Goal: Information Seeking & Learning: Learn about a topic

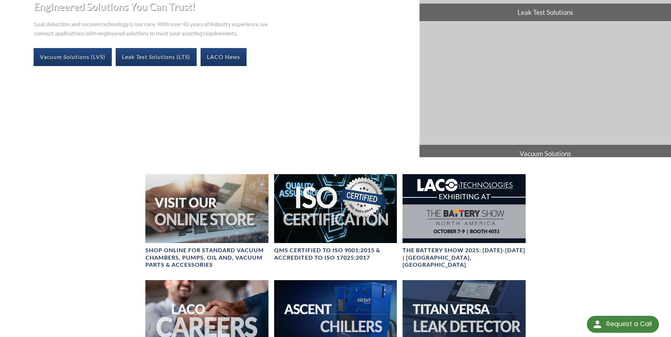
scroll to position [106, 0]
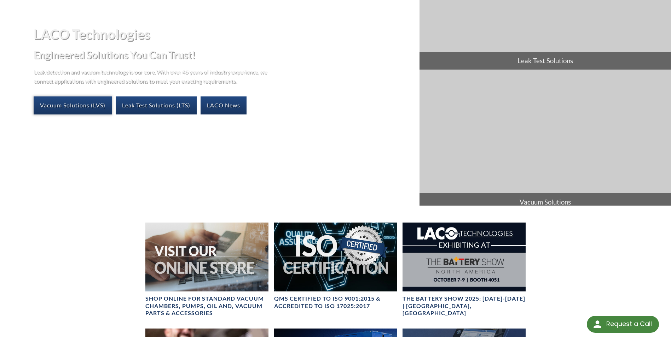
click at [75, 106] on link "Vacuum Solutions (LVS)" at bounding box center [73, 106] width 78 height 18
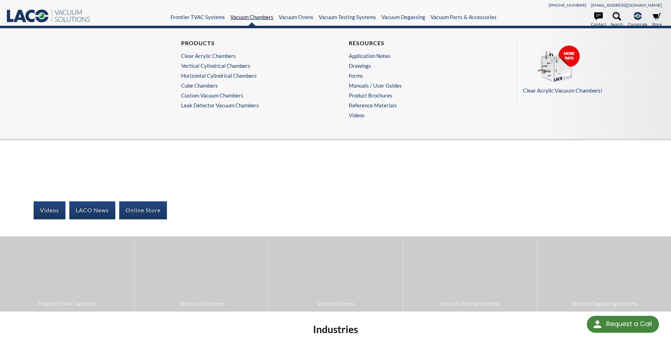
click at [252, 19] on link "Vacuum Chambers" at bounding box center [251, 17] width 43 height 6
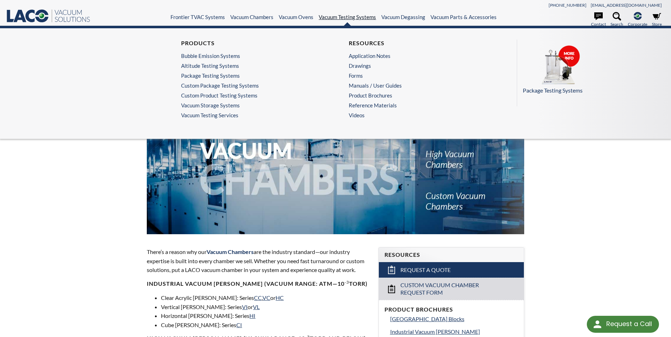
click at [355, 19] on link "Vacuum Testing Systems" at bounding box center [347, 17] width 57 height 6
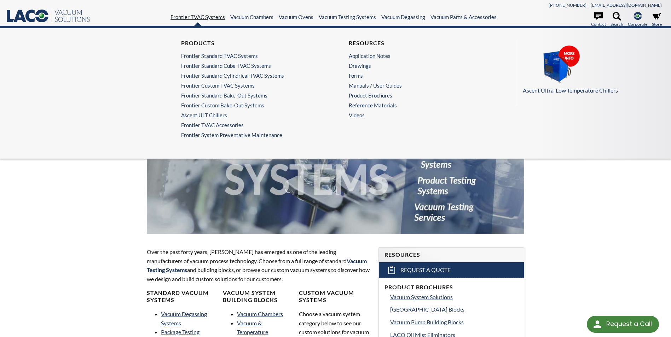
click at [187, 17] on link "Frontier TVAC Systems" at bounding box center [197, 17] width 54 height 6
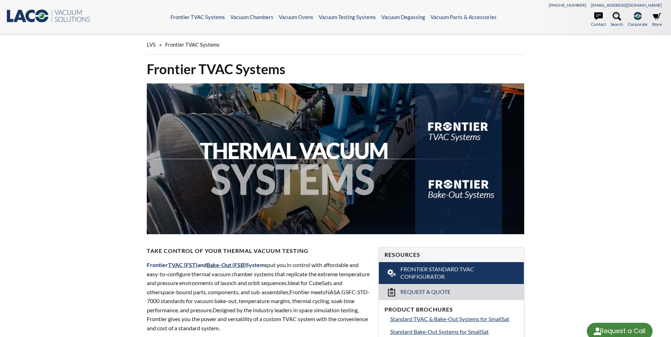
select select "Language Translate Widget"
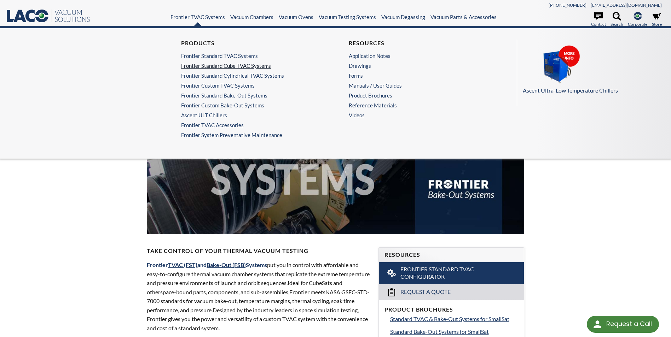
click at [206, 66] on link "Frontier Standard Cube TVAC Systems" at bounding box center [249, 66] width 137 height 6
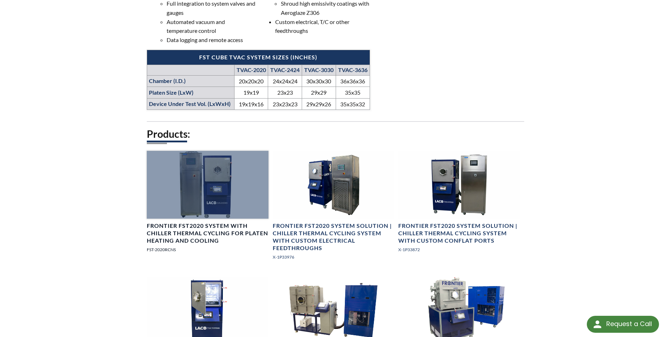
scroll to position [424, 0]
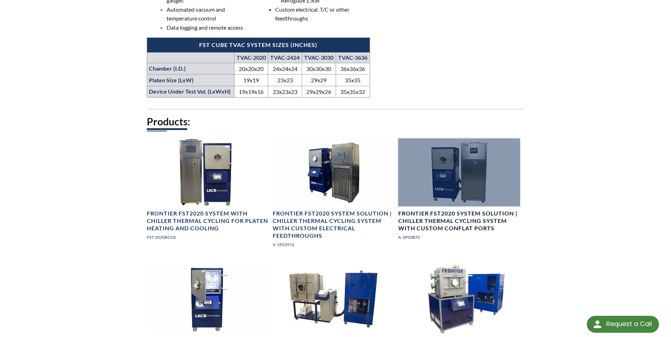
click at [464, 222] on h4 "Frontier FST2020 System Solution | Chiller Thermal Cycling System with Custom C…" at bounding box center [458, 221] width 121 height 22
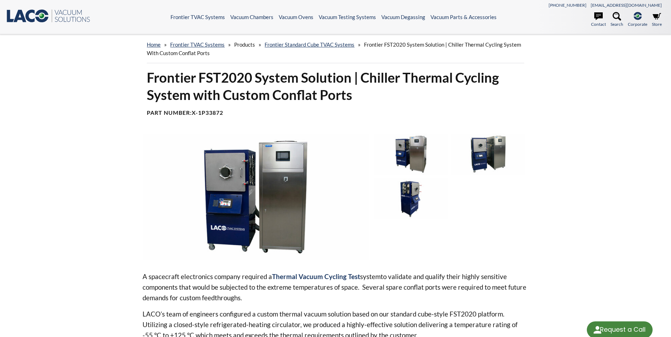
select select "Language Translate Widget"
click at [413, 192] on img at bounding box center [411, 199] width 74 height 41
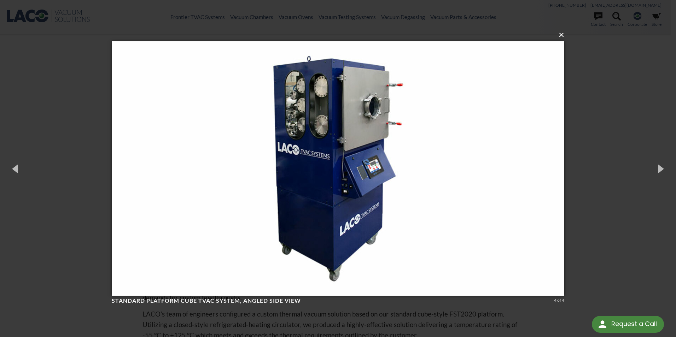
click at [562, 34] on button "×" at bounding box center [340, 35] width 453 height 16
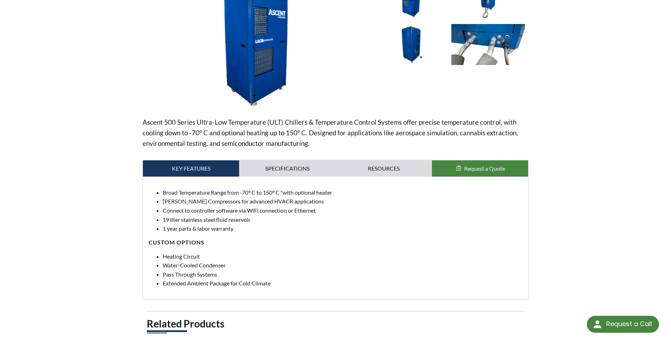
scroll to position [141, 0]
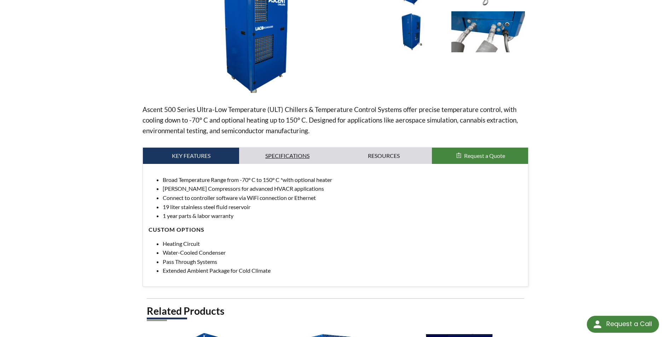
click at [295, 154] on link "Specifications" at bounding box center [287, 156] width 96 height 16
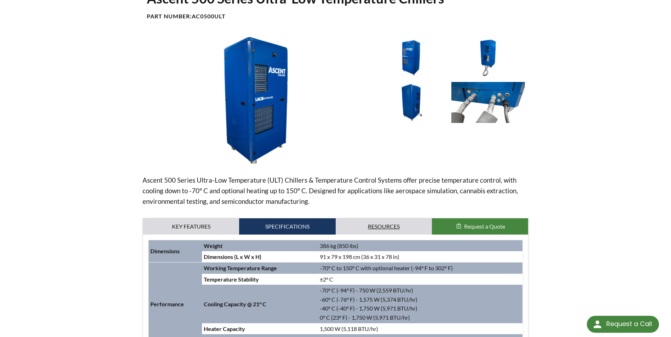
scroll to position [0, 0]
